Goal: Ask a question

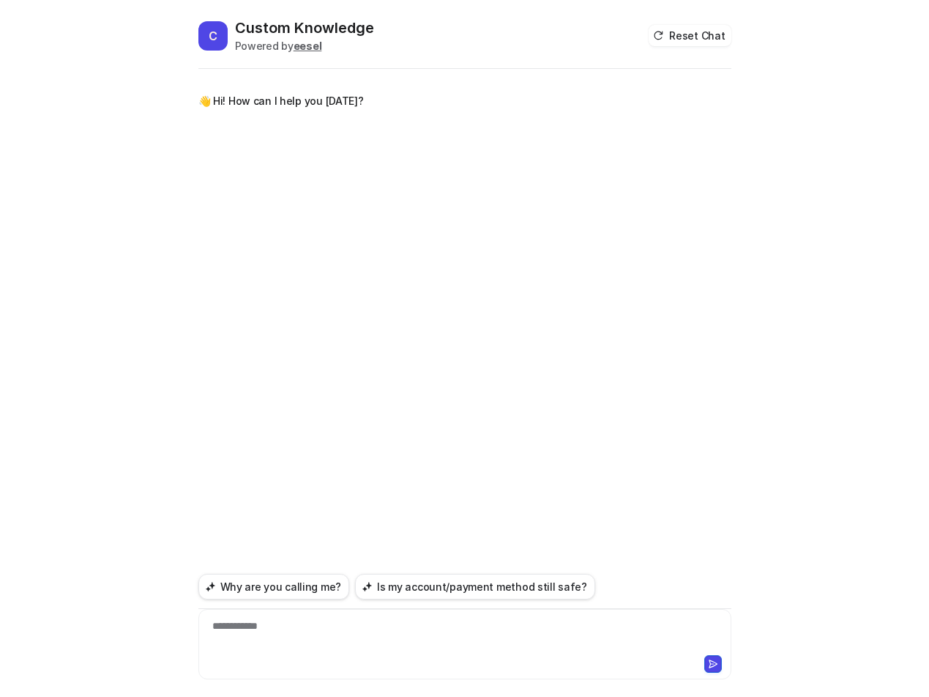
click at [360, 625] on div "**********" at bounding box center [465, 635] width 526 height 34
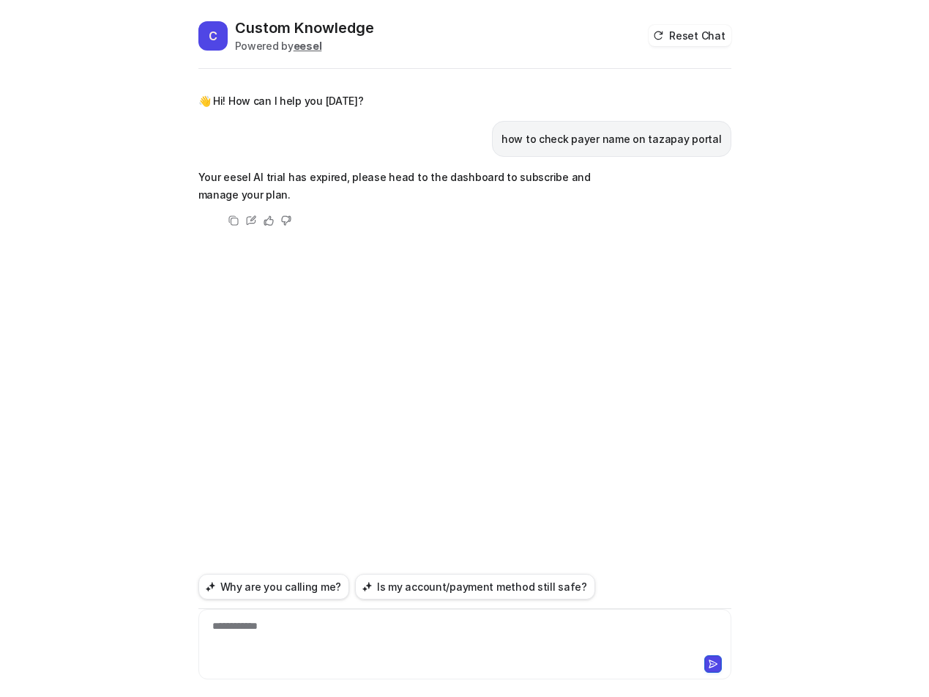
click at [590, 144] on p "how to check payer name on tazapay portal" at bounding box center [612, 139] width 220 height 18
copy span "how to check payer name on tazapay portal"
click at [421, 642] on div at bounding box center [465, 635] width 526 height 34
